Goal: Transaction & Acquisition: Purchase product/service

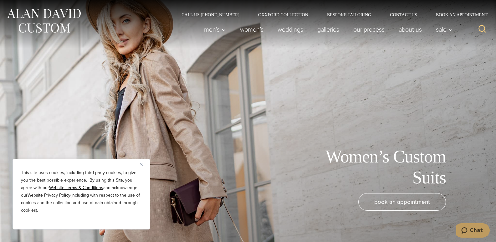
click at [143, 164] on img "Close" at bounding box center [141, 164] width 3 height 3
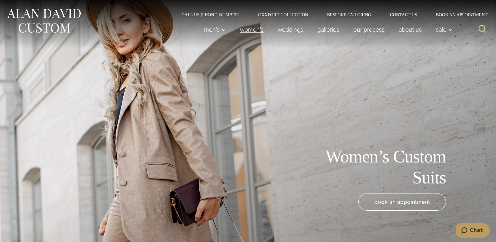
click at [251, 30] on link "Women’s" at bounding box center [252, 29] width 38 height 13
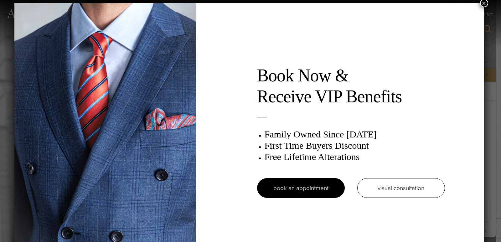
click at [485, 6] on button "×" at bounding box center [484, 3] width 8 height 8
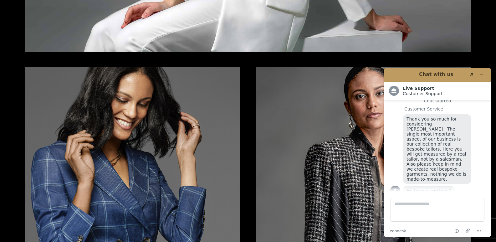
scroll to position [1096, 0]
click at [480, 74] on icon "Minimize widget" at bounding box center [482, 75] width 4 height 4
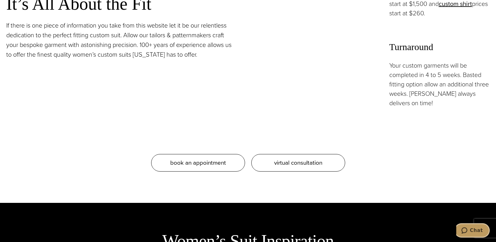
scroll to position [0, 0]
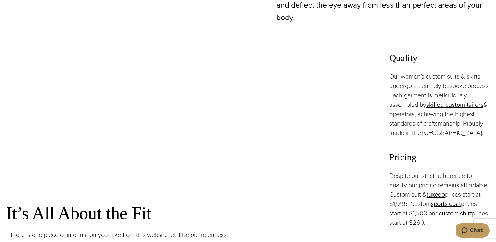
scroll to position [407, 0]
